Goal: Find contact information: Find contact information

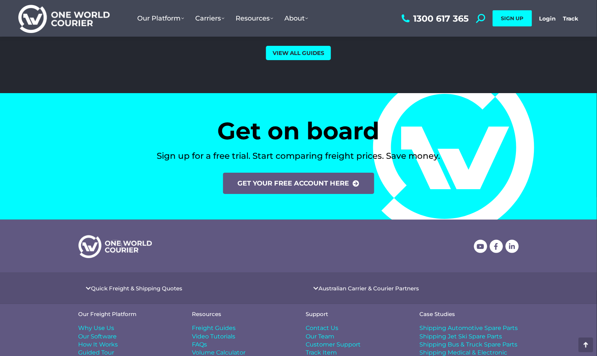
scroll to position [3026, 0]
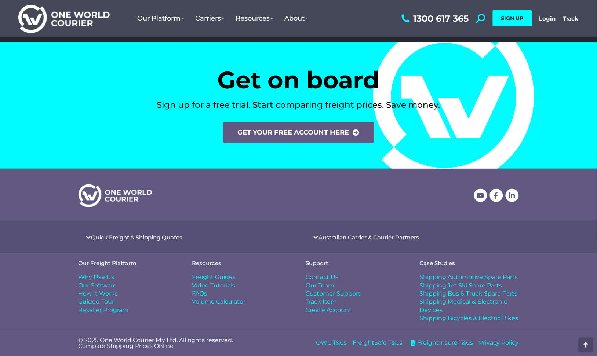
click at [316, 279] on span "Contact Us" at bounding box center [322, 278] width 33 height 8
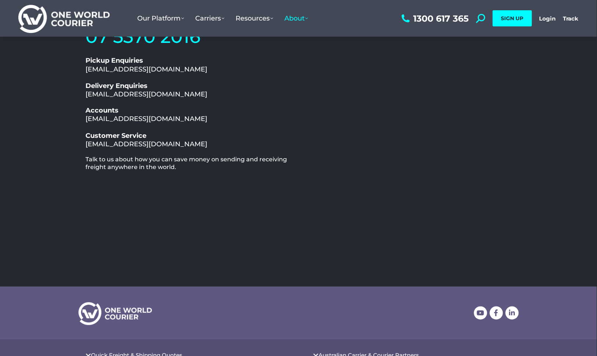
scroll to position [104, 0]
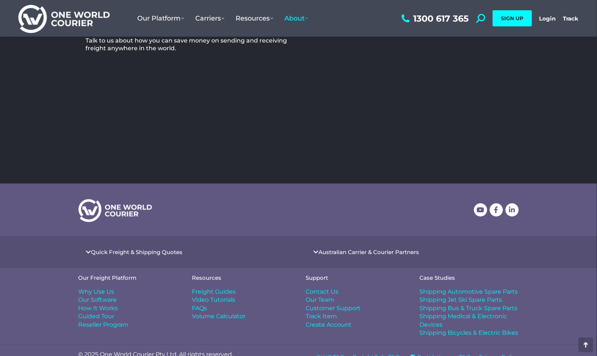
scroll to position [238, 0]
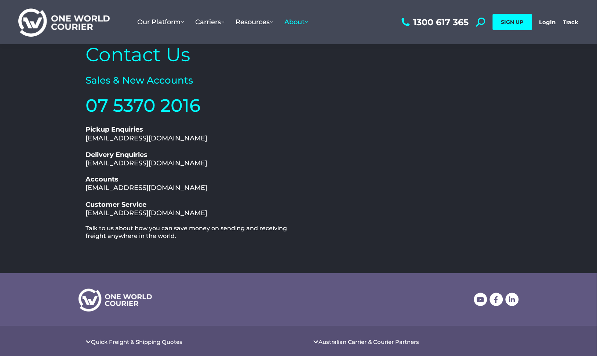
scroll to position [0, 0]
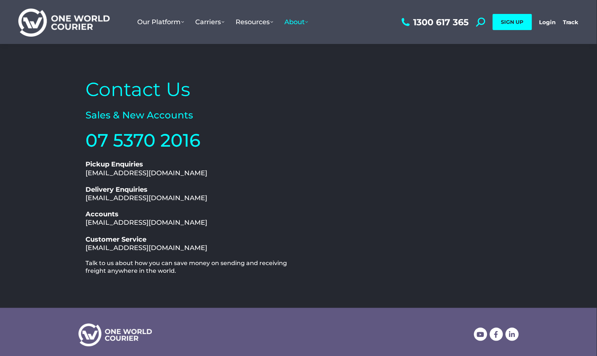
click at [435, 177] on div at bounding box center [407, 176] width 217 height 206
